Goal: Information Seeking & Learning: Learn about a topic

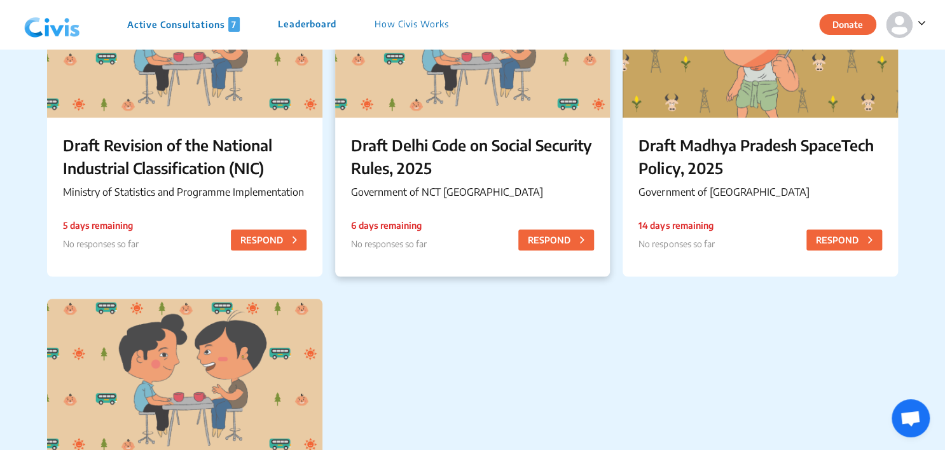
scroll to position [509, 0]
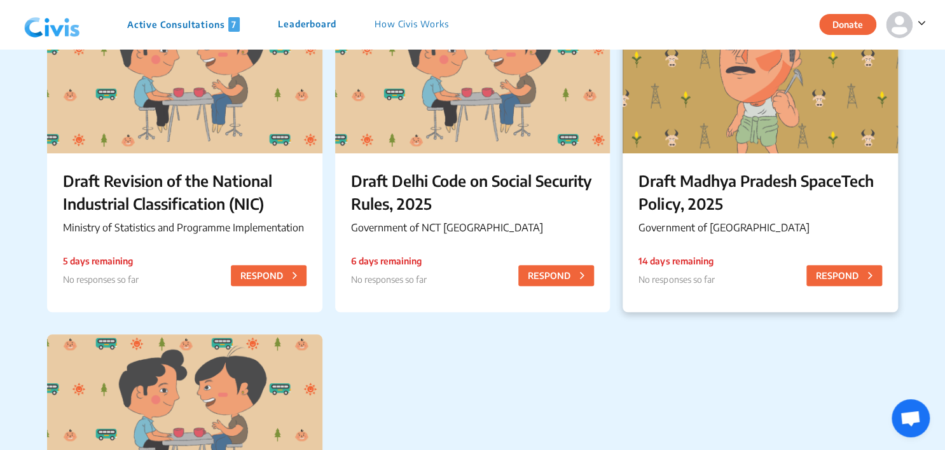
click at [750, 177] on p "Draft Madhya Pradesh SpaceTech Policy, 2025" at bounding box center [759, 192] width 243 height 46
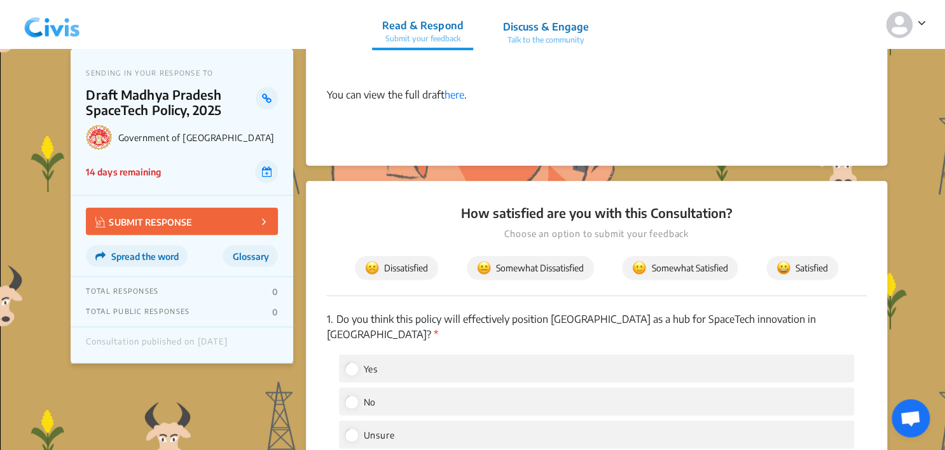
scroll to position [1463, 0]
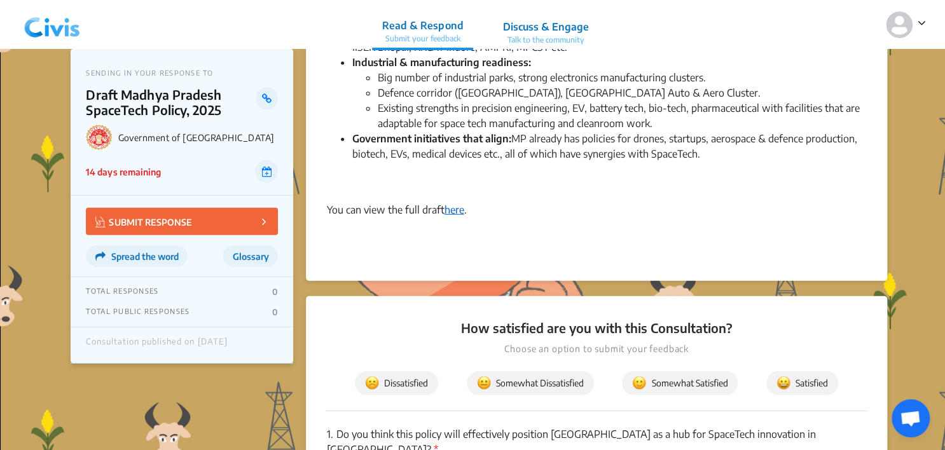
click at [455, 212] on link "here" at bounding box center [454, 209] width 20 height 13
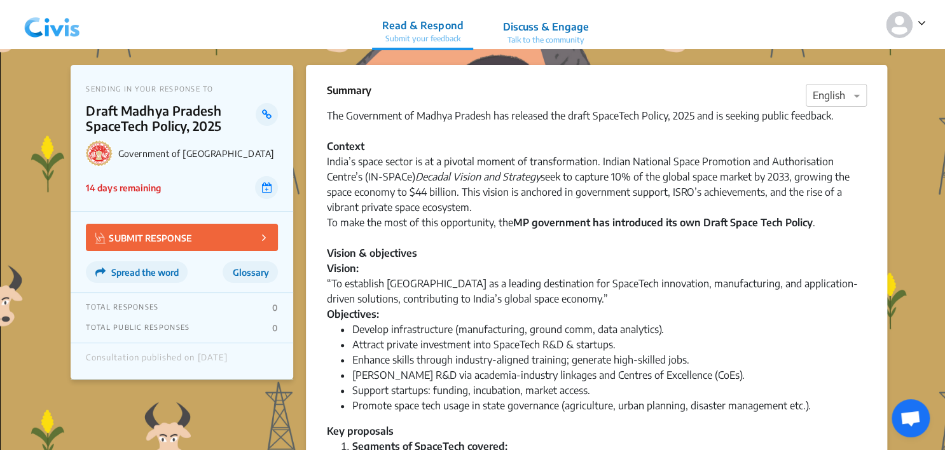
click at [504, 306] on div "Vision: “To establish [GEOGRAPHIC_DATA] as a leading destination for SpaceTech …" at bounding box center [596, 284] width 540 height 46
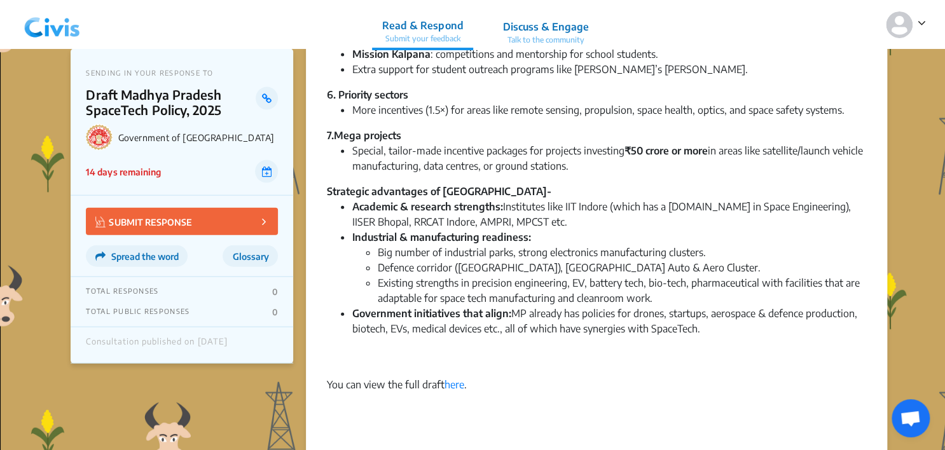
scroll to position [1335, 0]
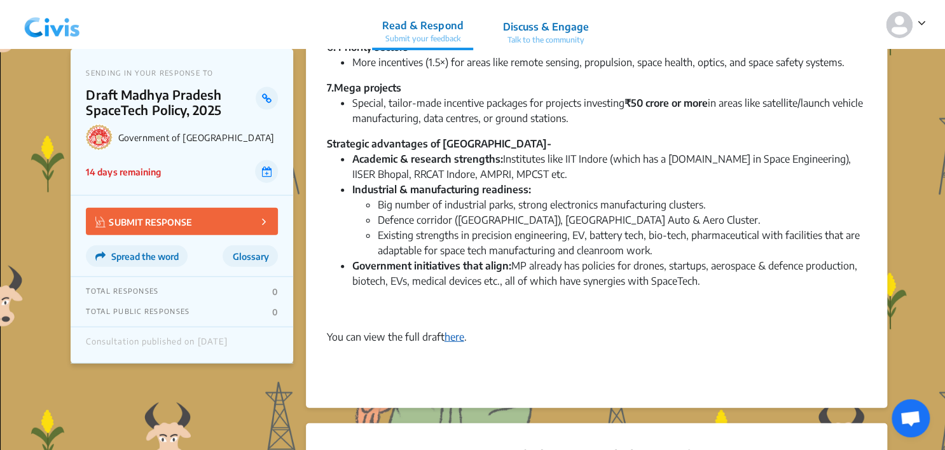
click at [453, 334] on link "here" at bounding box center [454, 337] width 20 height 13
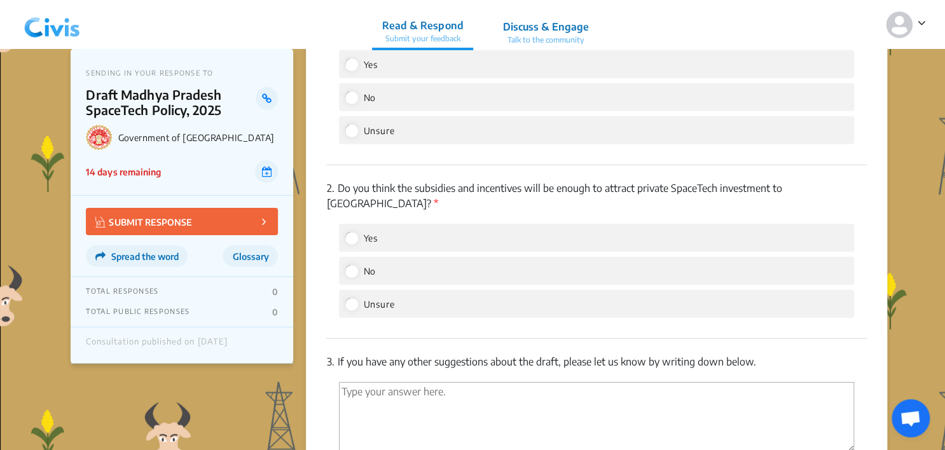
scroll to position [1943, 0]
